Goal: Information Seeking & Learning: Learn about a topic

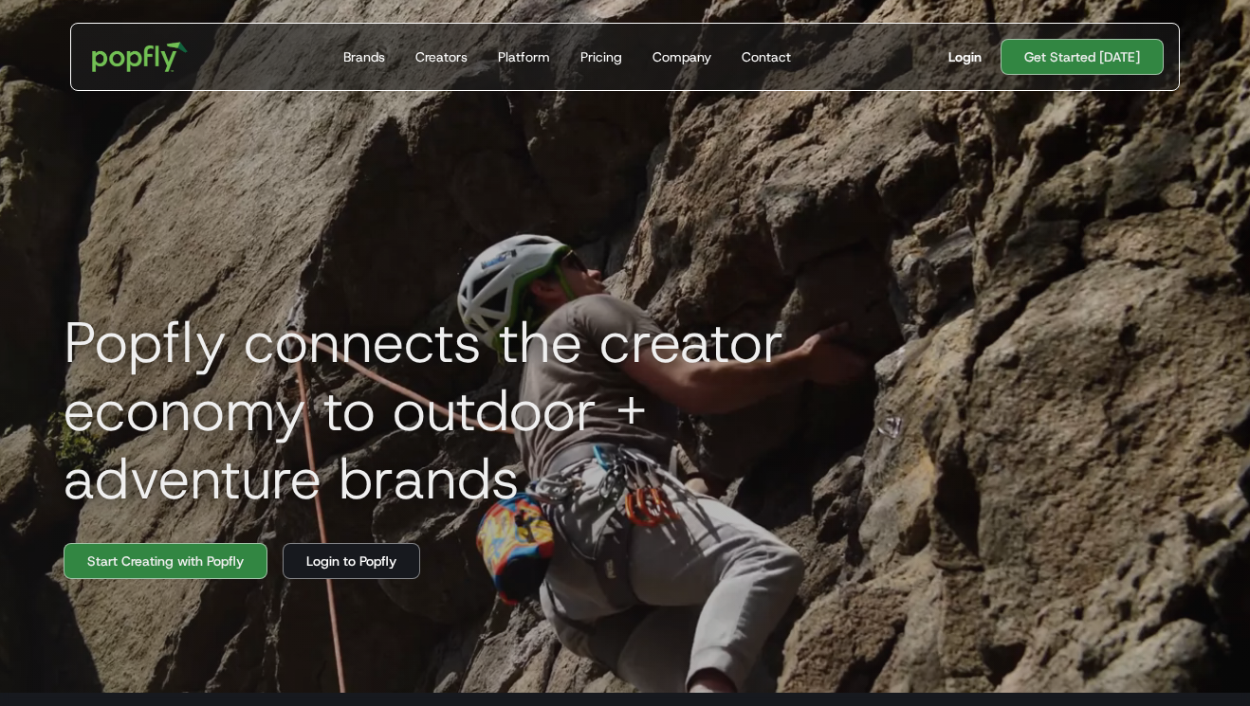
click at [966, 62] on div "Login" at bounding box center [964, 56] width 33 height 19
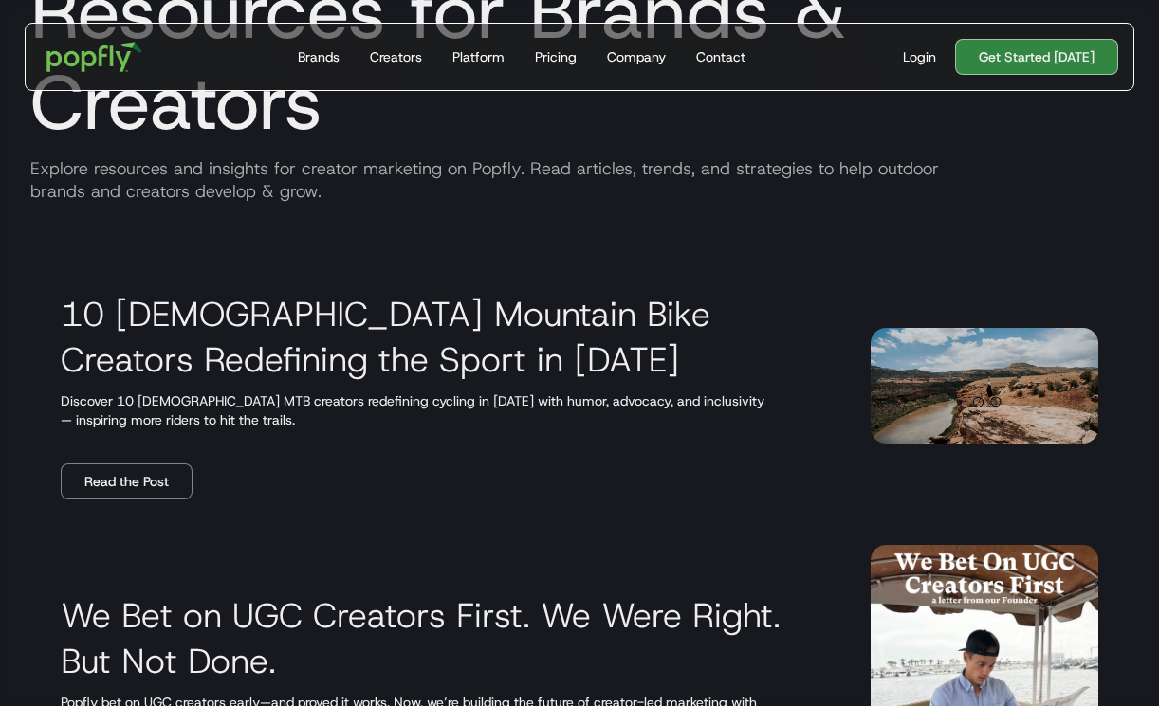
scroll to position [268, 0]
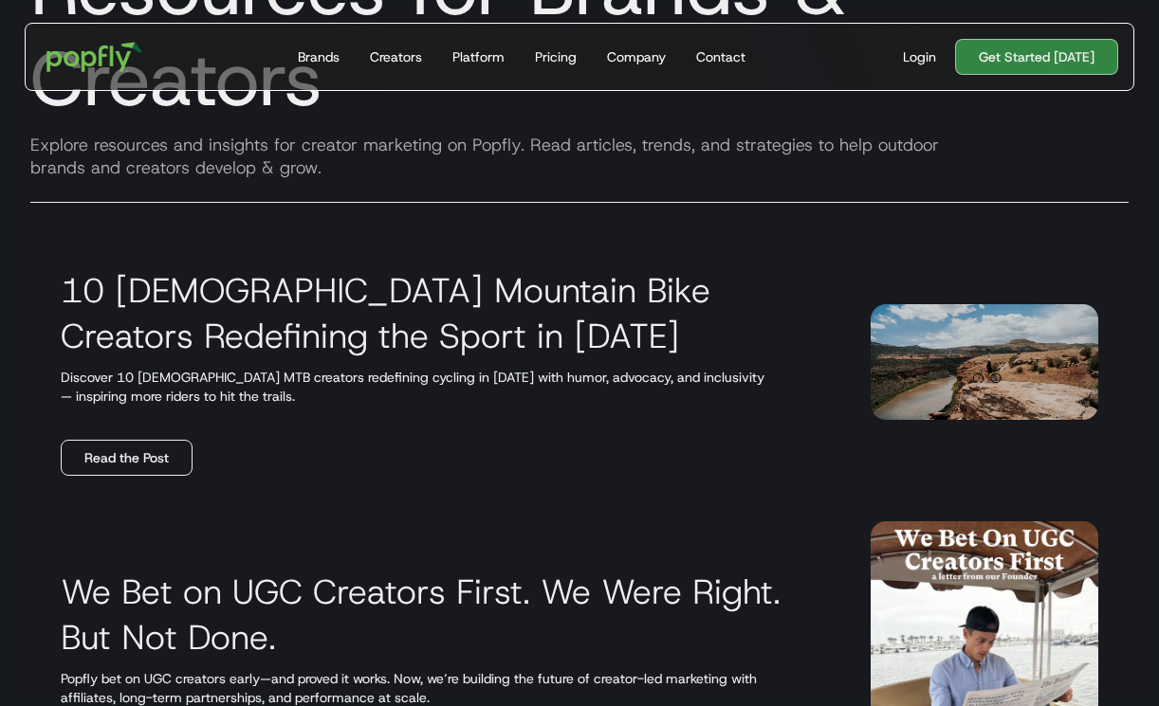
click at [132, 449] on link "Read the Post" at bounding box center [127, 458] width 132 height 36
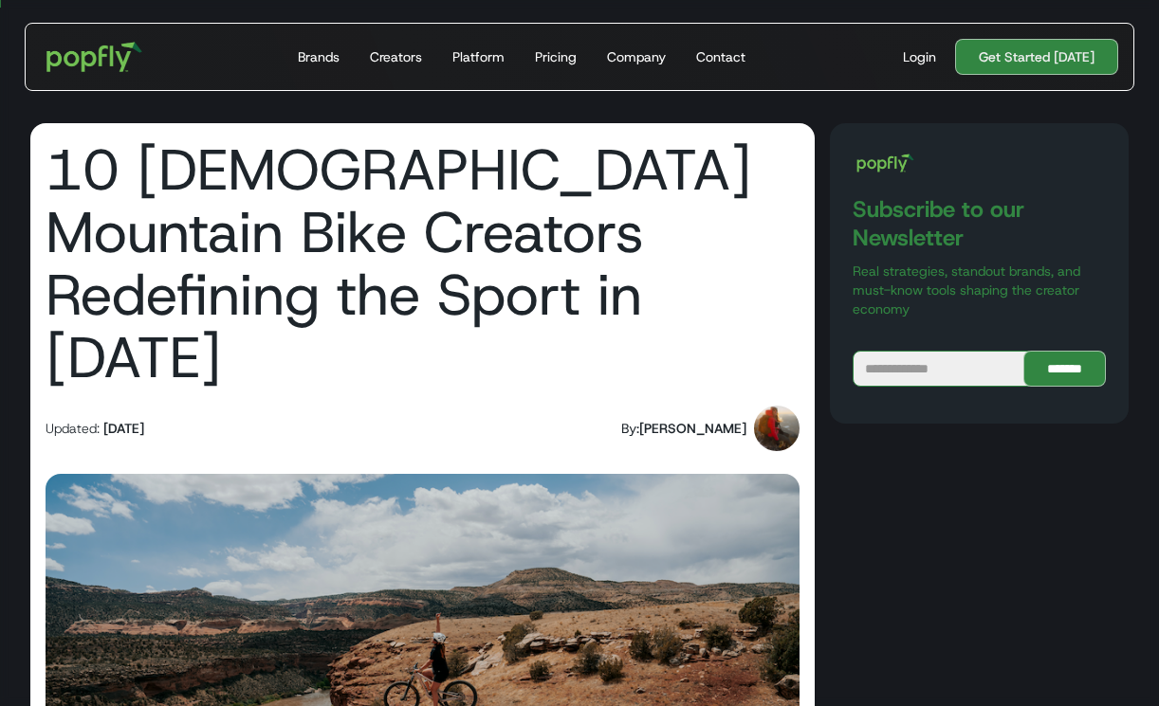
click at [766, 406] on img at bounding box center [777, 429] width 46 height 46
click at [697, 419] on div "Rachel Engen" at bounding box center [692, 428] width 107 height 19
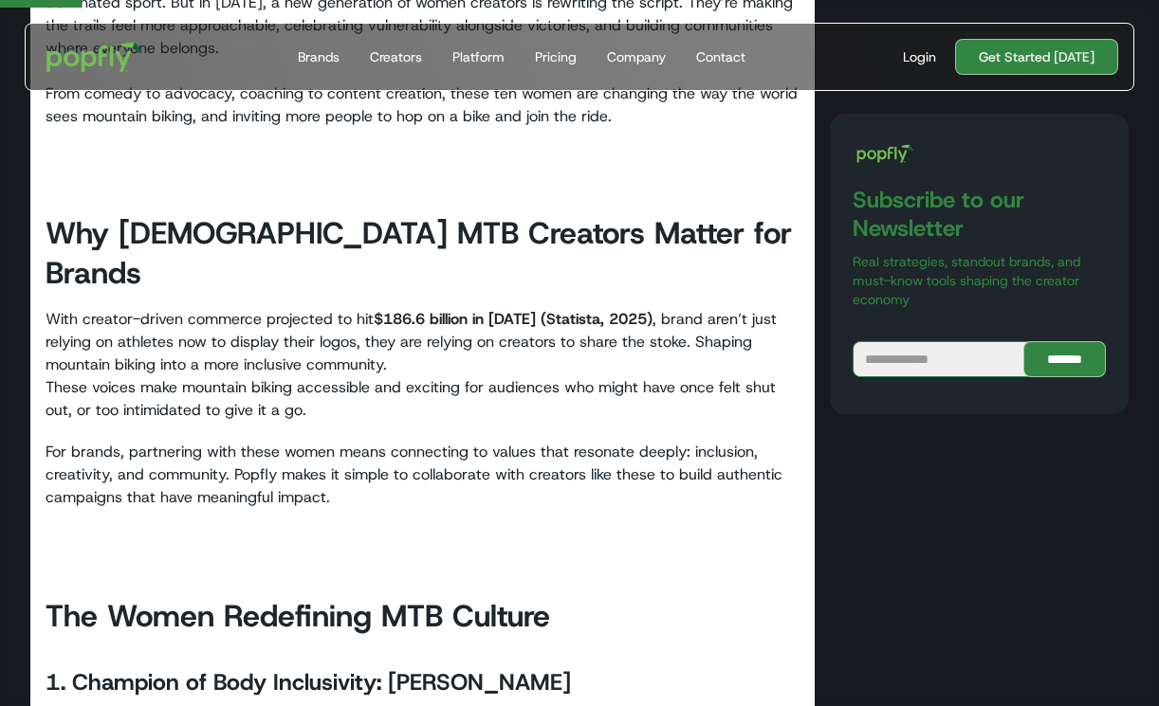
scroll to position [977, 0]
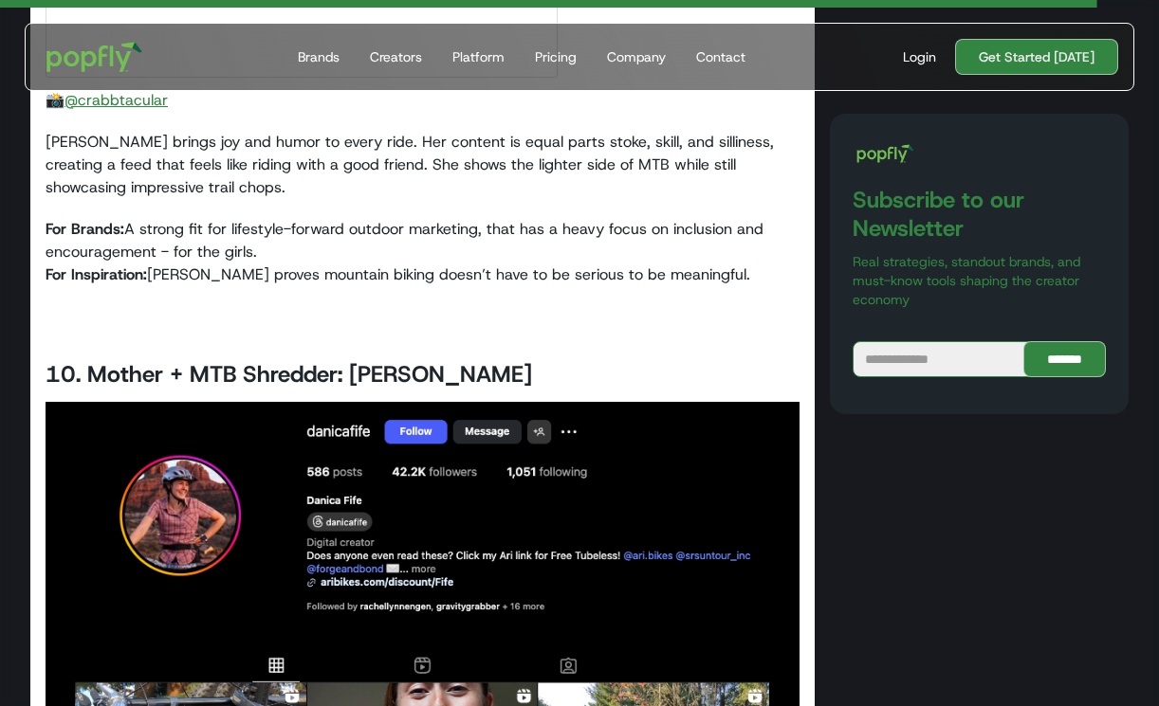
scroll to position [14514, 0]
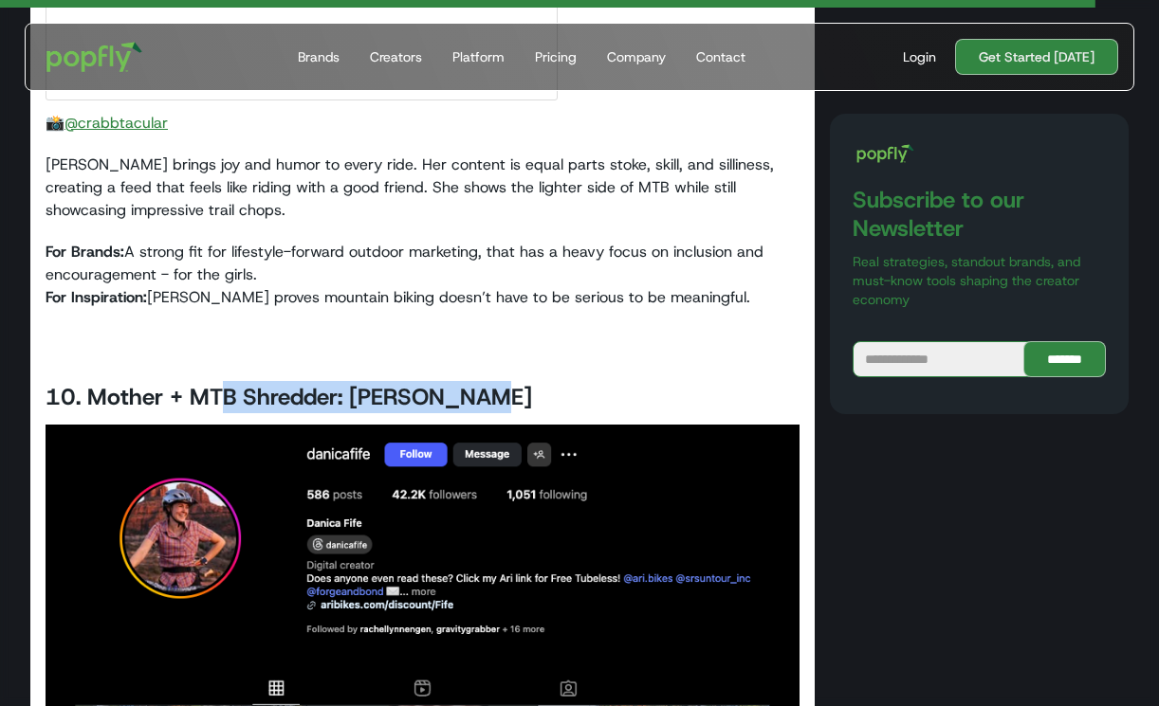
drag, startPoint x: 0, startPoint y: 0, endPoint x: 540, endPoint y: 164, distance: 563.9
click at [540, 381] on h3 "10. Mother + MTB Shredder: Danica Fife" at bounding box center [423, 397] width 754 height 32
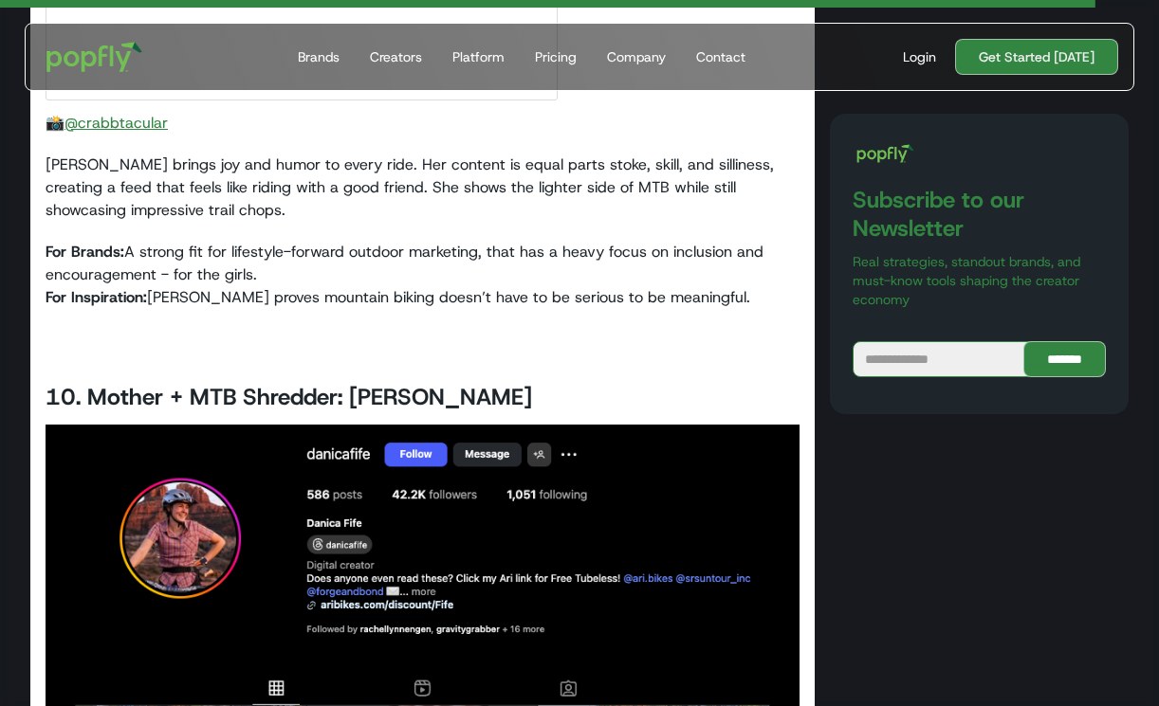
click at [540, 381] on h3 "10. Mother + MTB Shredder: Danica Fife" at bounding box center [423, 397] width 754 height 32
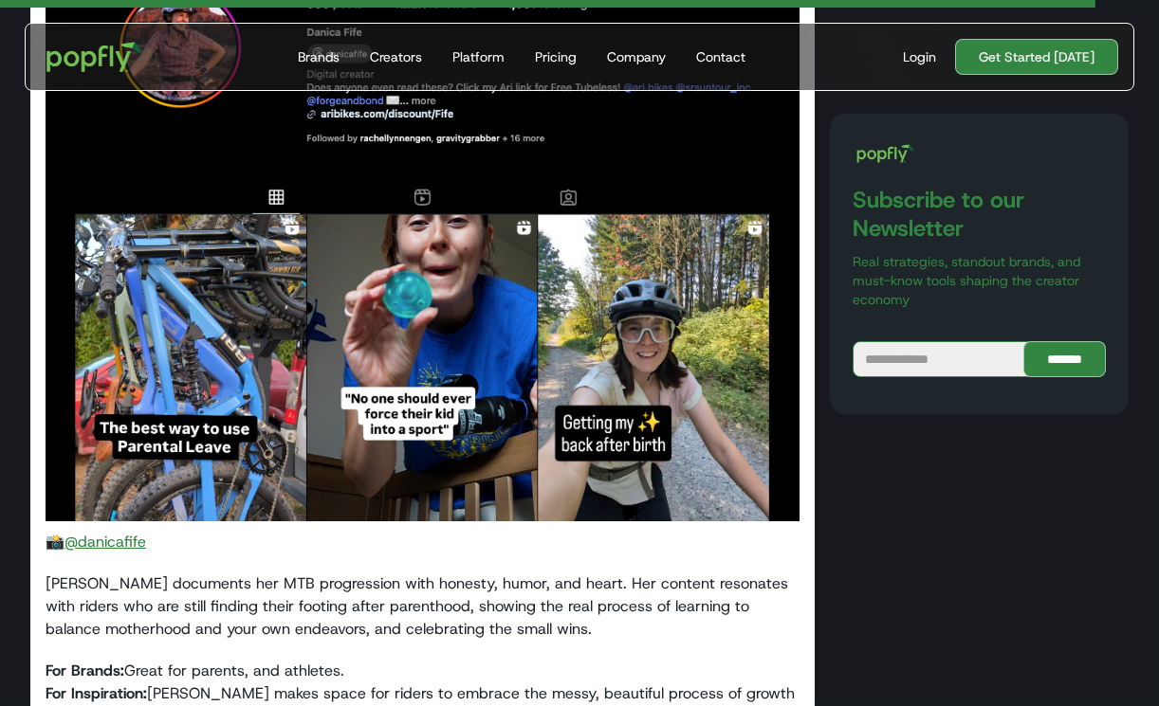
scroll to position [15014, 0]
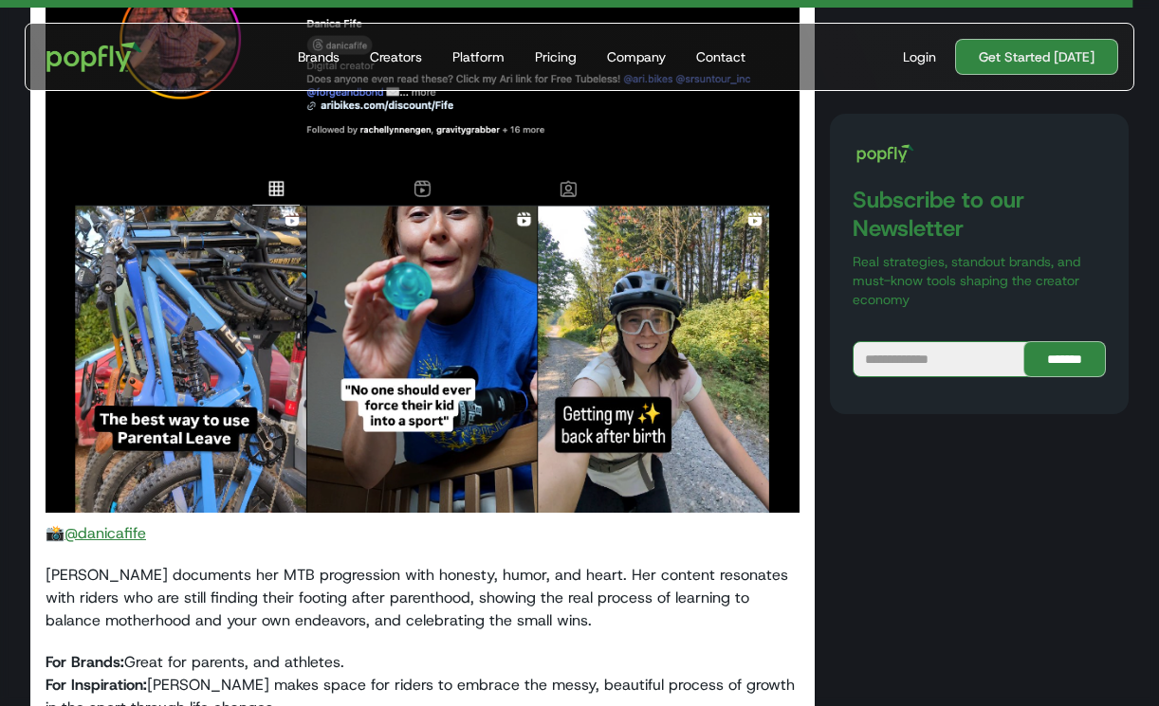
click at [113, 523] on link "@danicafife" at bounding box center [105, 533] width 82 height 20
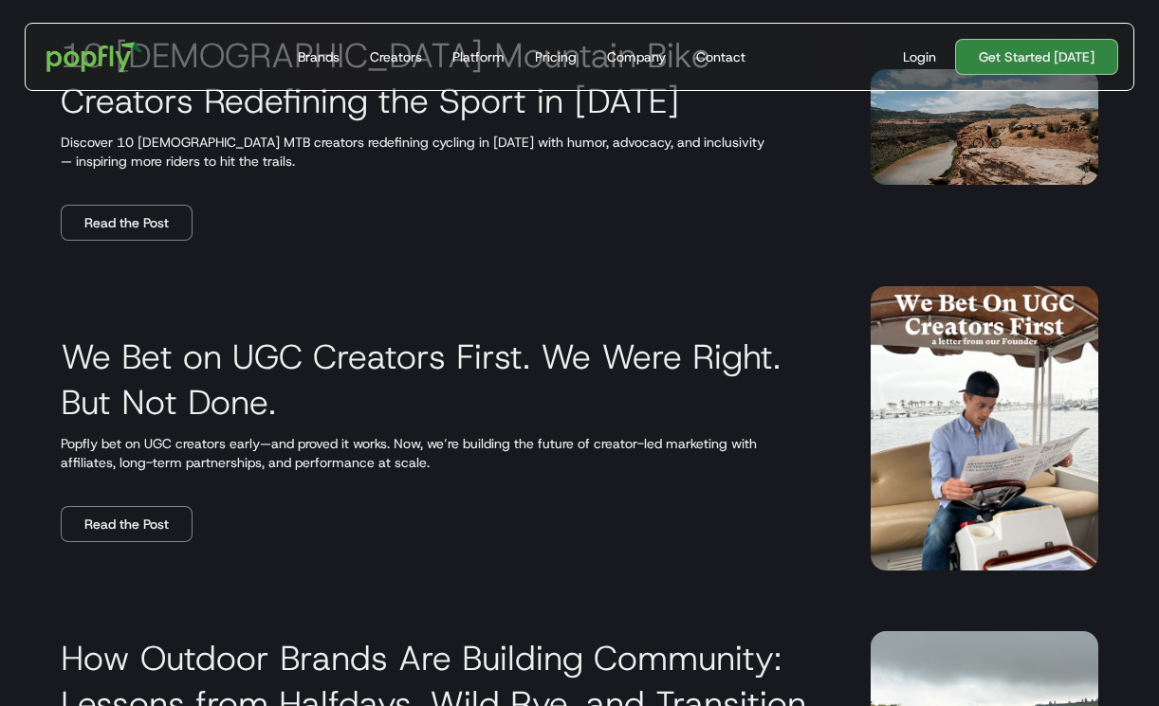
scroll to position [499, 0]
